Goal: Information Seeking & Learning: Learn about a topic

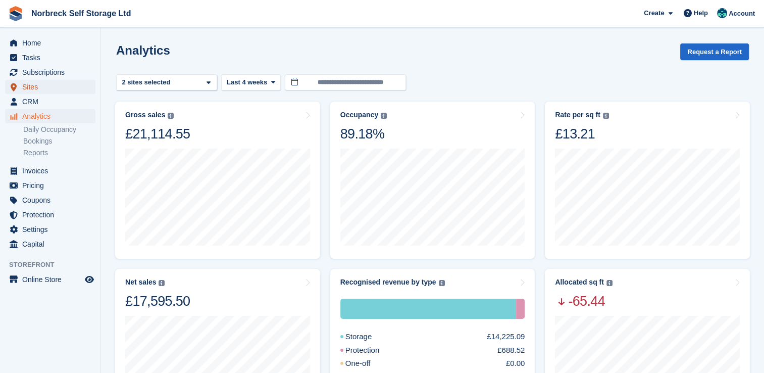
click at [37, 88] on span "Sites" at bounding box center [52, 87] width 61 height 14
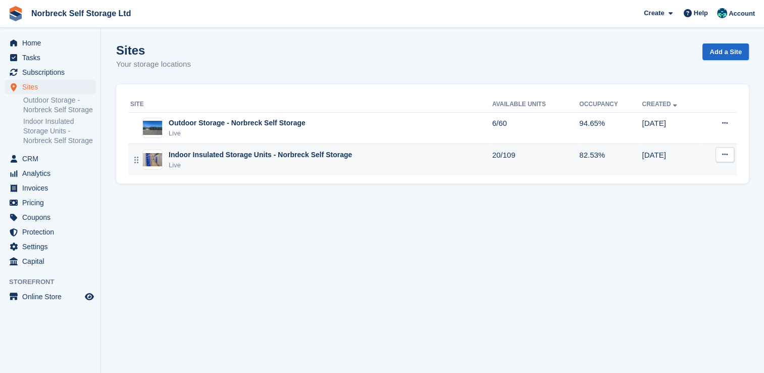
click at [172, 151] on div "Indoor Insulated Storage Units - Norbreck Self Storage" at bounding box center [260, 155] width 183 height 11
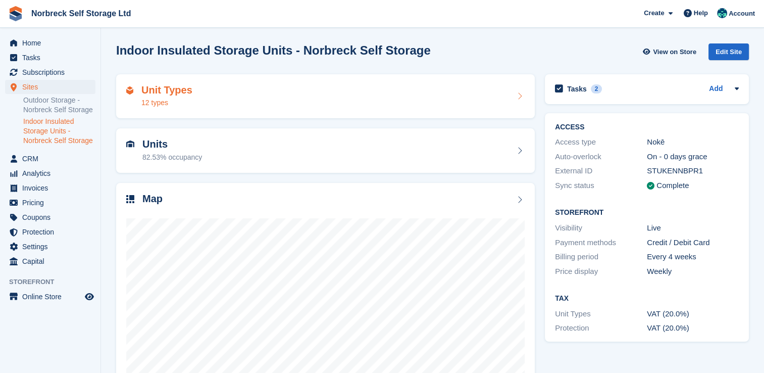
click at [166, 93] on h2 "Unit Types" at bounding box center [166, 90] width 51 height 12
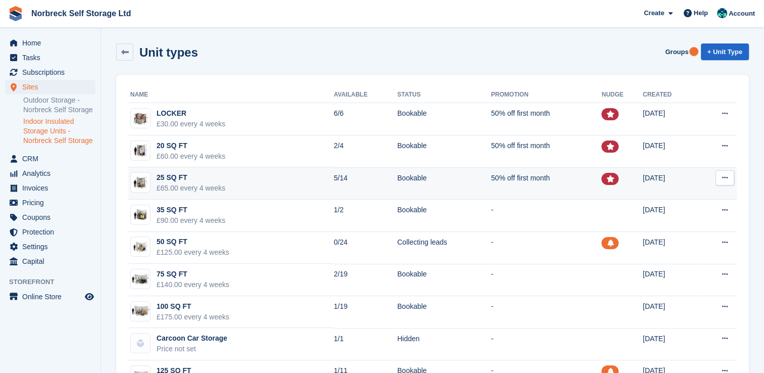
click at [286, 175] on td "25 SQ FT £65.00 every 4 weeks" at bounding box center [231, 183] width 206 height 32
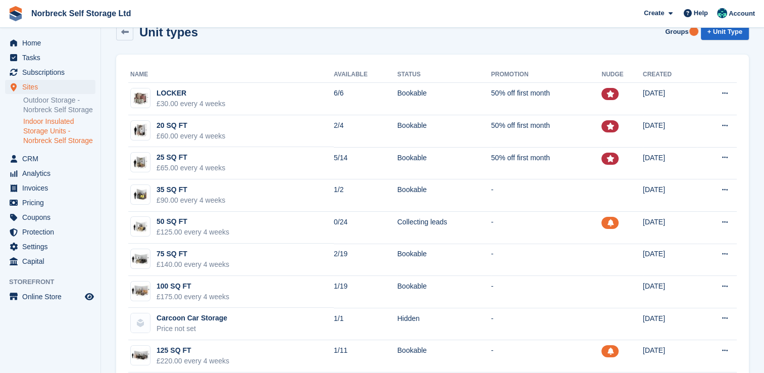
scroll to position [40, 0]
